Goal: Answer question/provide support: Share knowledge or assist other users

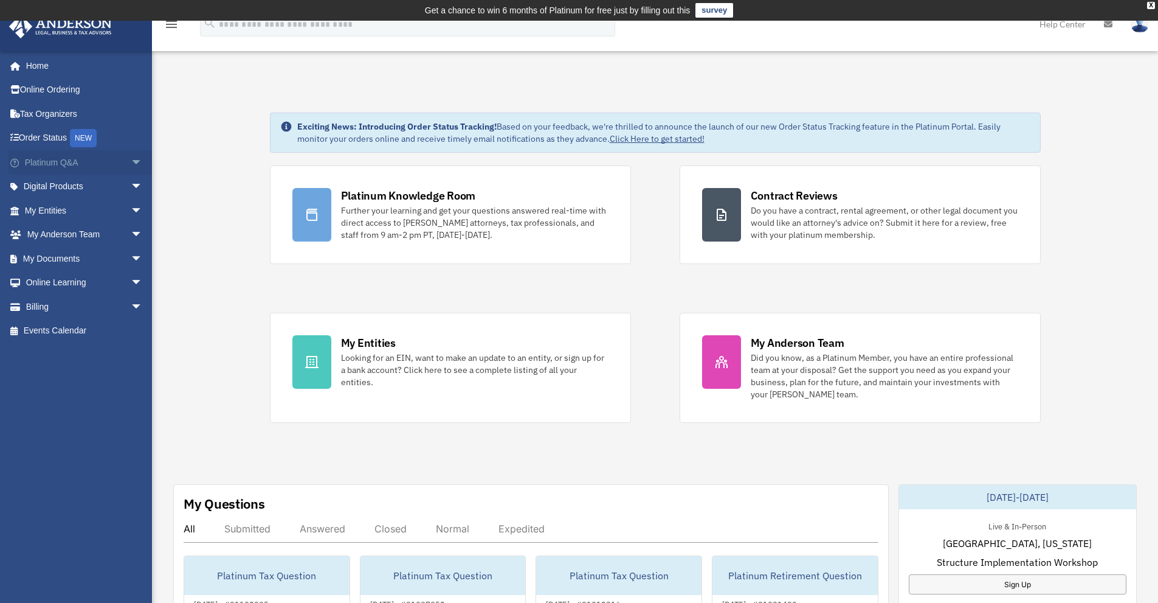
click at [131, 162] on span "arrow_drop_down" at bounding box center [143, 162] width 24 height 25
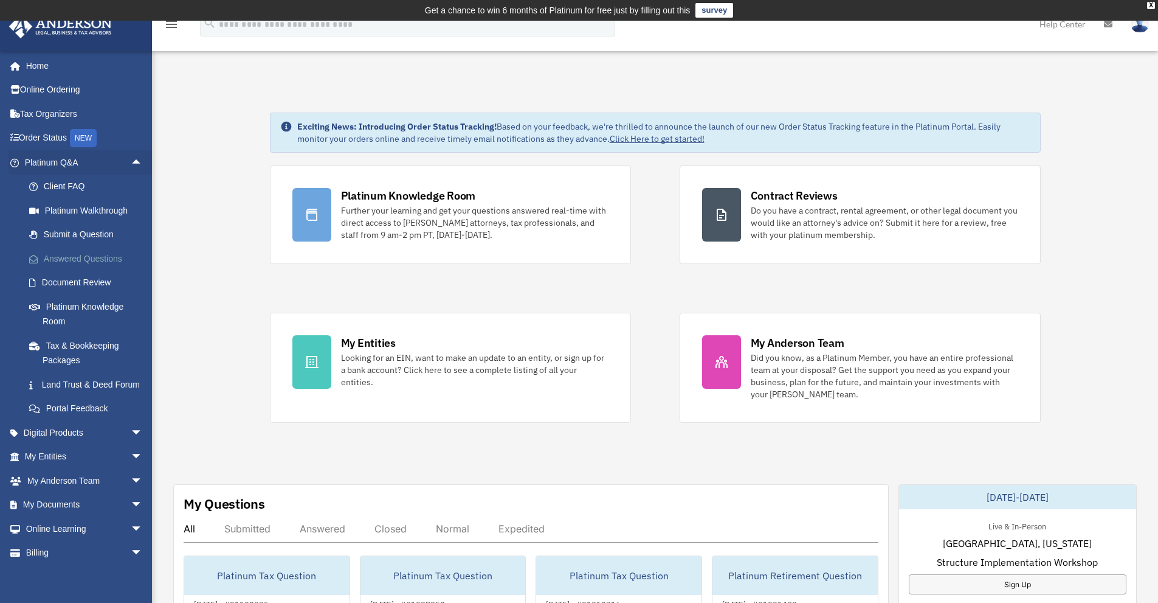
click at [94, 254] on link "Answered Questions" at bounding box center [89, 258] width 144 height 24
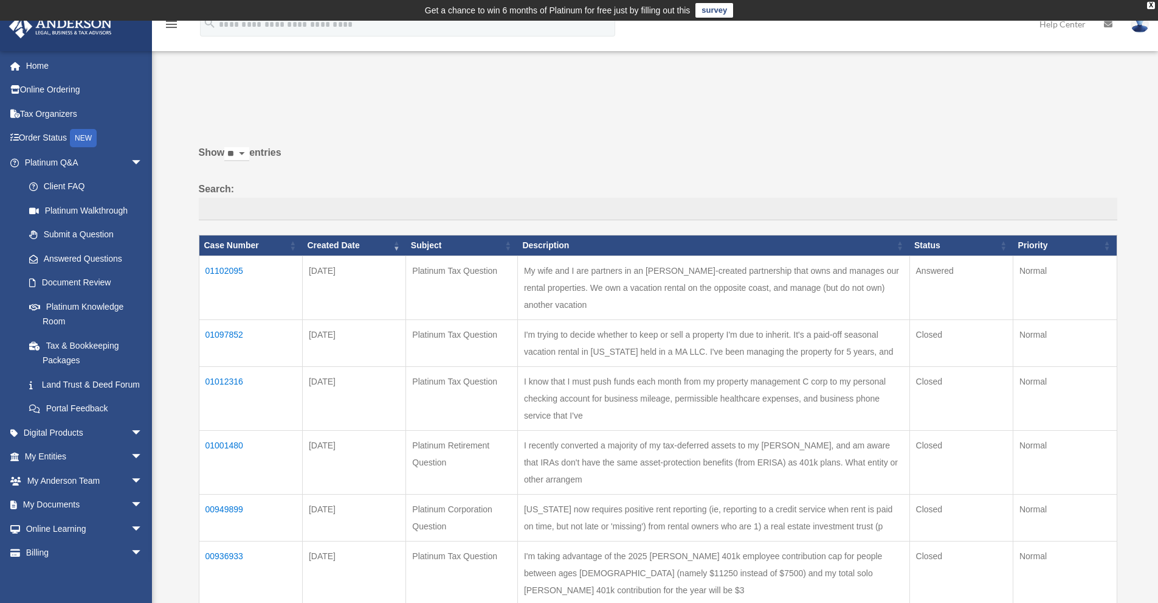
click at [228, 267] on td "01102095" at bounding box center [250, 287] width 103 height 64
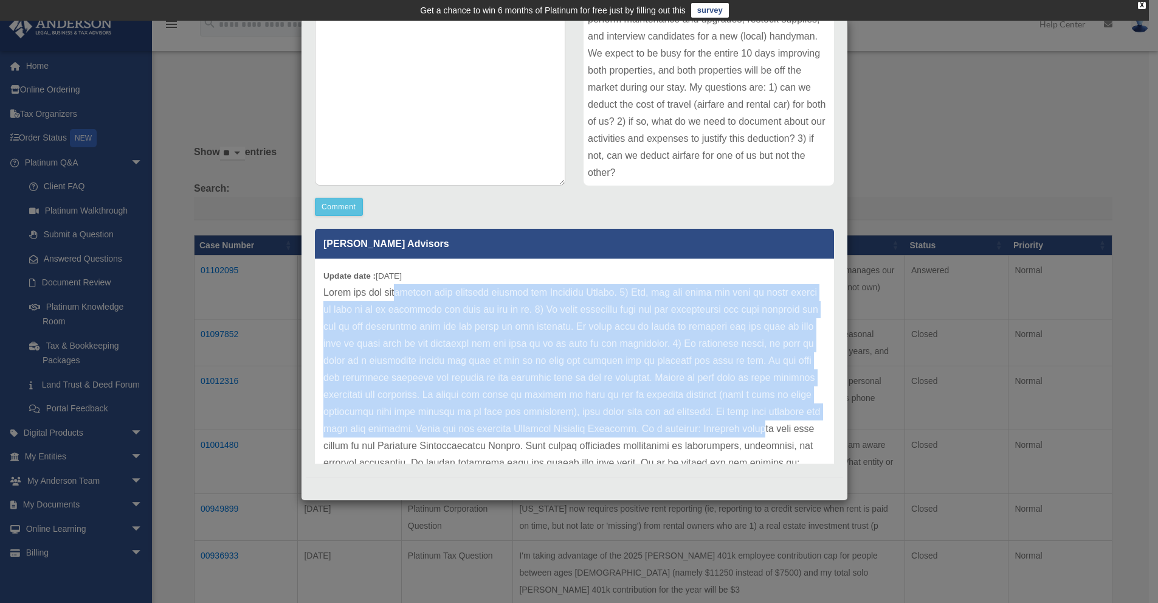
scroll to position [68, 0]
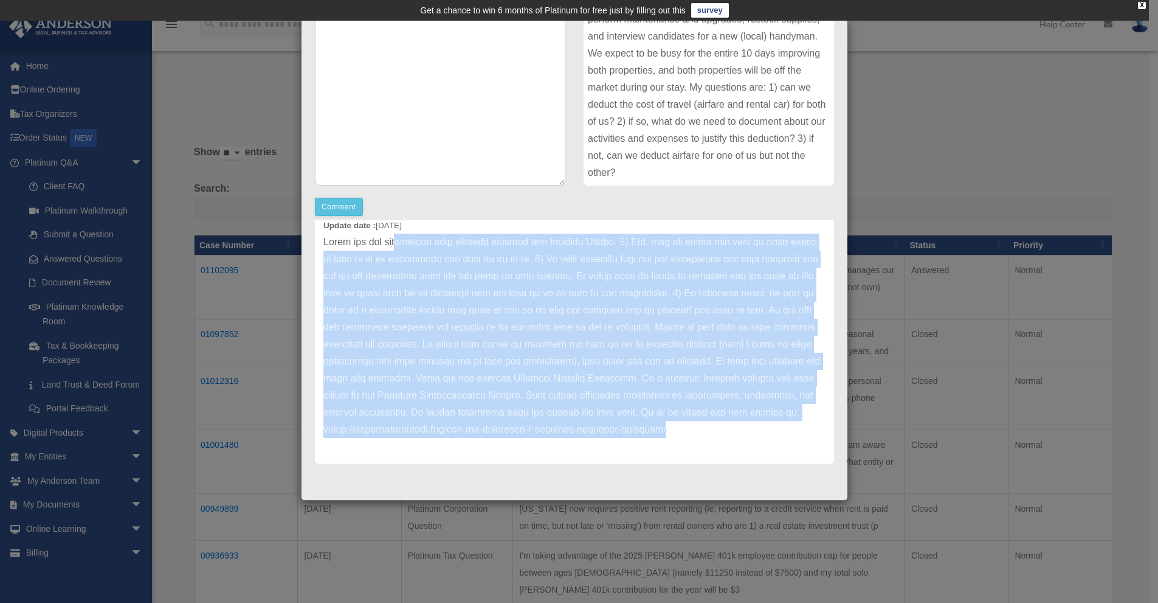
drag, startPoint x: 402, startPoint y: 294, endPoint x: 524, endPoint y: 489, distance: 229.5
click at [524, 489] on div "Case Detail × Platinum Tax Question Case Number 01102095 Created Date September…" at bounding box center [574, 259] width 547 height 482
copy div "mitting your question through the Platinum Portal. 1) Yes, you can cover the co…"
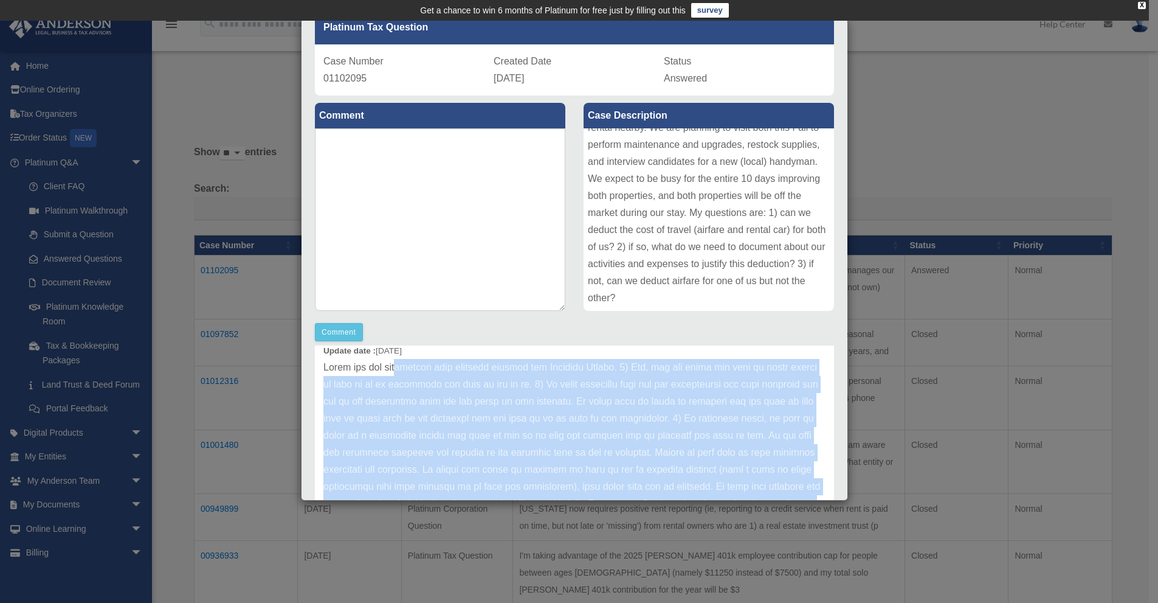
scroll to position [0, 0]
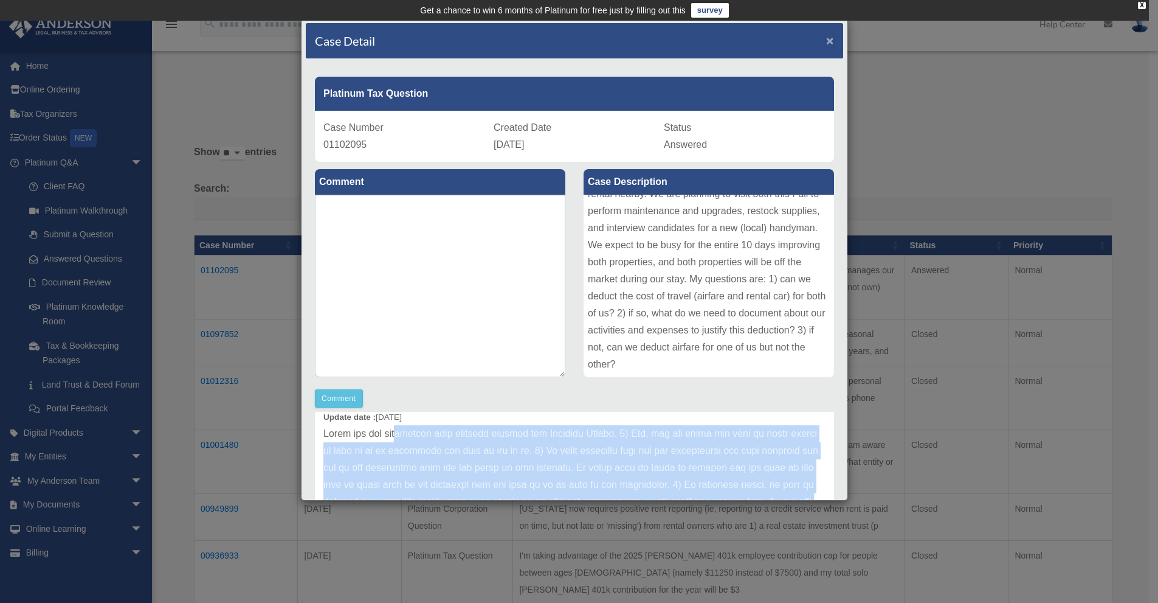
click at [826, 39] on span "×" at bounding box center [830, 40] width 8 height 14
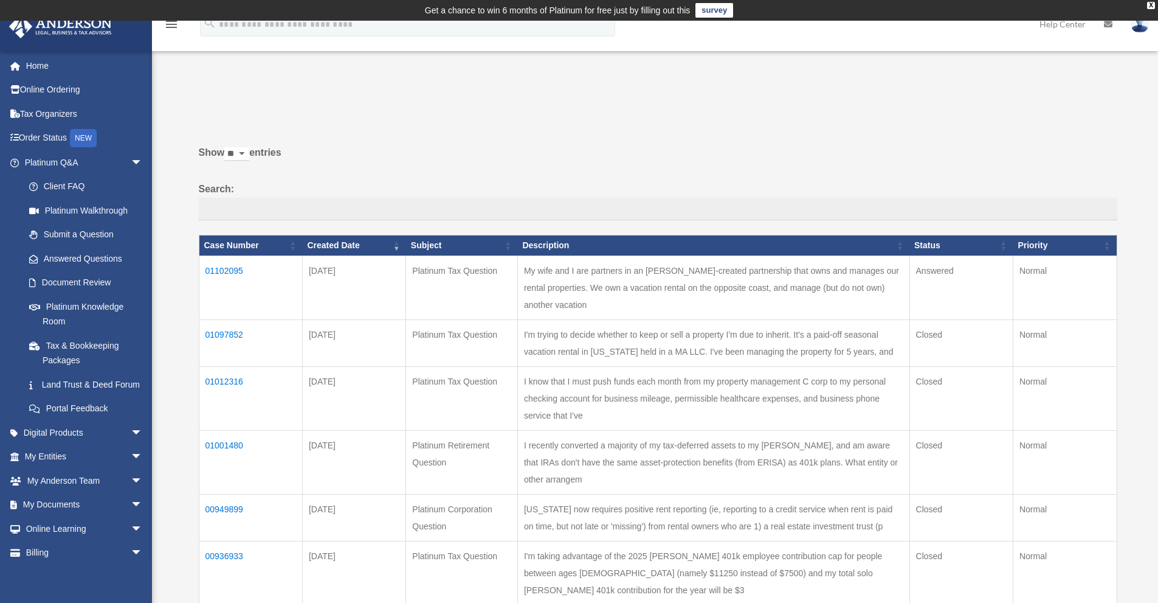
click at [1137, 27] on img at bounding box center [1140, 24] width 18 height 18
click at [935, 105] on link "Logout" at bounding box center [958, 106] width 122 height 25
